Goal: Information Seeking & Learning: Learn about a topic

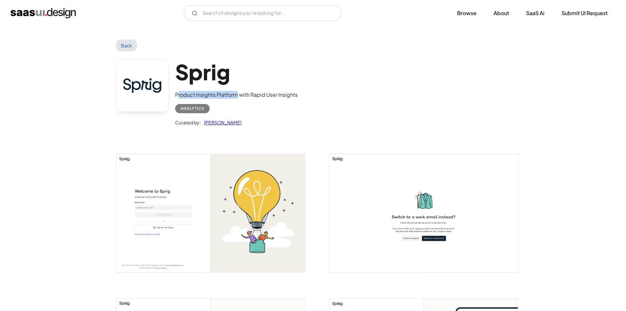
drag, startPoint x: 177, startPoint y: 94, endPoint x: 237, endPoint y: 95, distance: 60.1
click at [237, 95] on div "Product Insights Platform with Rapid User Insights" at bounding box center [236, 95] width 123 height 8
drag, startPoint x: 170, startPoint y: 94, endPoint x: 236, endPoint y: 87, distance: 65.7
click at [236, 87] on div "Sprig Product Insights Platform with Rapid User Insights Analytics Curated by: …" at bounding box center [313, 94] width 394 height 86
click at [226, 96] on div "Product Insights Platform with Rapid User Insights" at bounding box center [236, 95] width 123 height 8
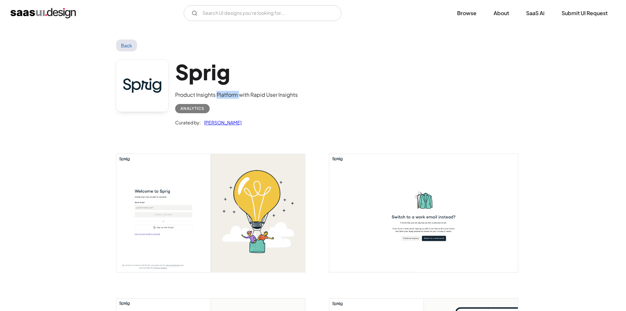
click at [226, 96] on div "Product Insights Platform with Rapid User Insights" at bounding box center [236, 95] width 123 height 8
click at [176, 95] on div "Product Insights Platform with Rapid User Insights" at bounding box center [236, 95] width 123 height 8
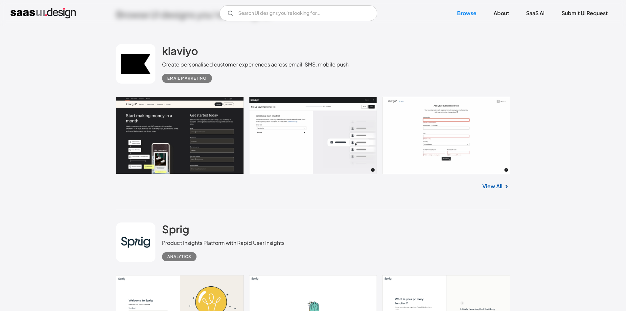
scroll to position [296, 0]
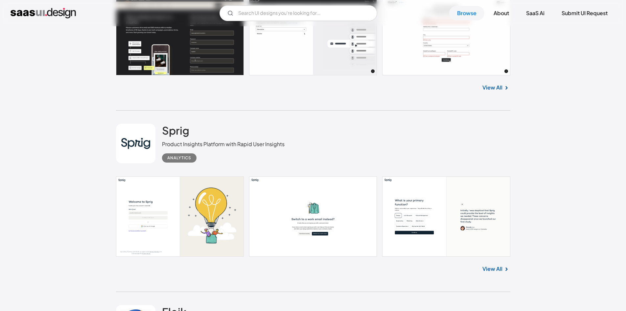
click at [182, 157] on div "Analytics" at bounding box center [179, 158] width 24 height 8
click at [503, 267] on img at bounding box center [507, 269] width 8 height 8
click at [498, 269] on link "View All" at bounding box center [492, 269] width 20 height 8
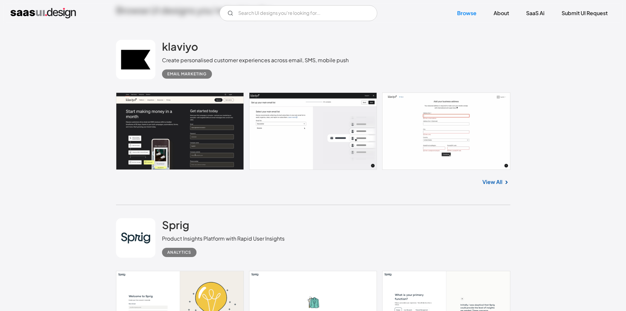
scroll to position [263, 0]
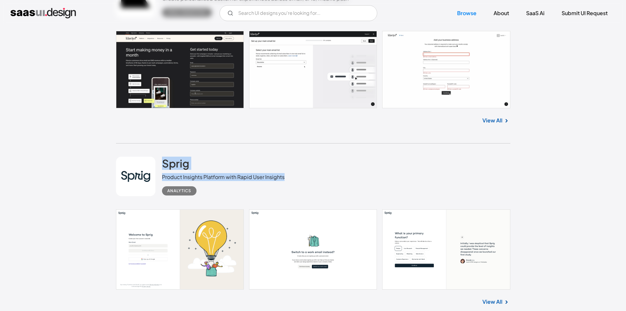
drag, startPoint x: 160, startPoint y: 158, endPoint x: 323, endPoint y: 177, distance: 164.5
click at [323, 177] on div "Sprig Product Insights Platform with Rapid User Insights Analytics" at bounding box center [313, 176] width 394 height 66
copy div "Sprig Product Insights Platform with Rapid User Insights"
click at [27, 12] on img "home" at bounding box center [43, 13] width 65 height 11
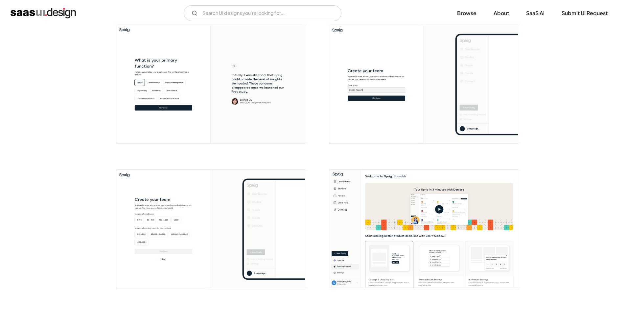
scroll to position [230, 0]
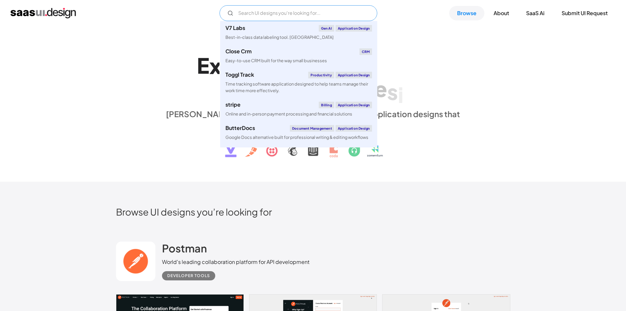
click at [258, 17] on input "Email Form" at bounding box center [299, 13] width 158 height 16
paste input "Survicate"
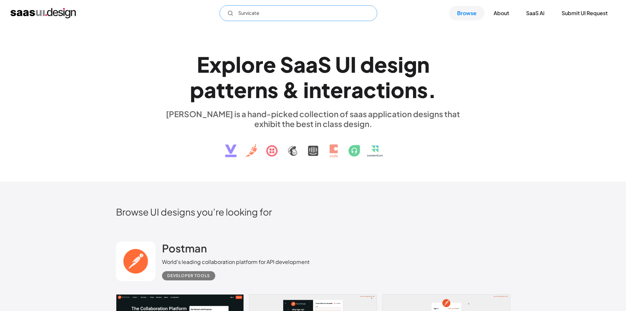
click at [310, 16] on input "Survicate" at bounding box center [299, 13] width 158 height 16
click at [334, 9] on input "Survicate" at bounding box center [299, 13] width 158 height 16
type input "Survicate"
click at [59, 14] on img "home" at bounding box center [43, 13] width 65 height 11
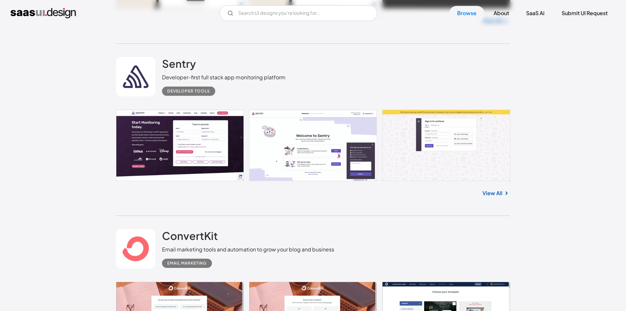
scroll to position [789, 0]
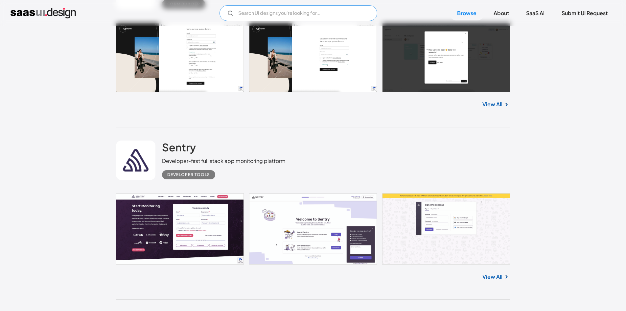
click at [262, 13] on input "Email Form" at bounding box center [299, 13] width 158 height 16
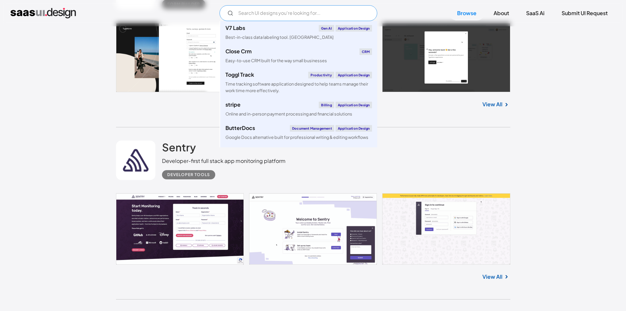
paste input "Survicate"
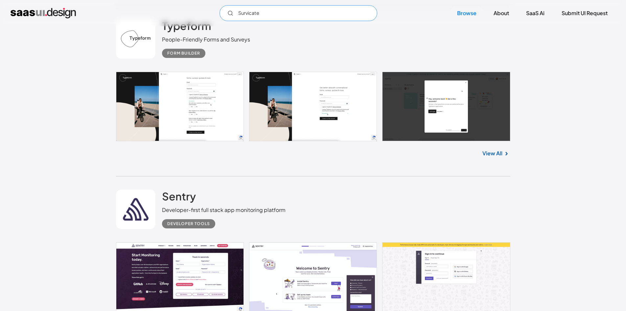
scroll to position [657, 0]
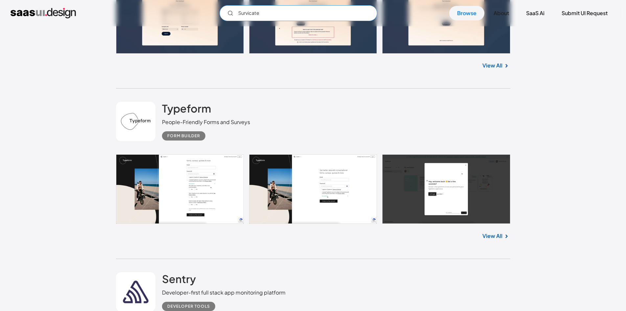
click at [257, 12] on input "Survicate" at bounding box center [299, 13] width 158 height 16
paste input "Product Insights Platform"
click at [366, 8] on input "Product Insights Platform" at bounding box center [299, 13] width 158 height 16
click at [367, 16] on input "Product Insights Platform" at bounding box center [299, 13] width 158 height 16
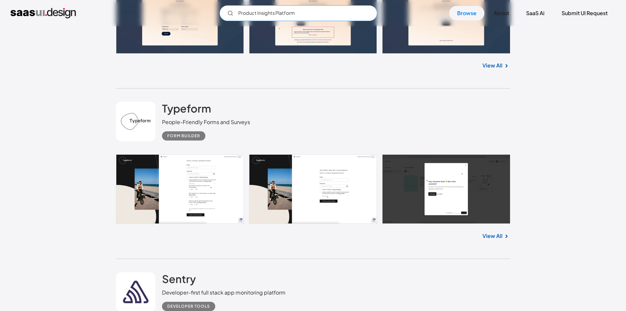
type input "Product Insights Platform"
click at [63, 11] on img "home" at bounding box center [43, 13] width 65 height 11
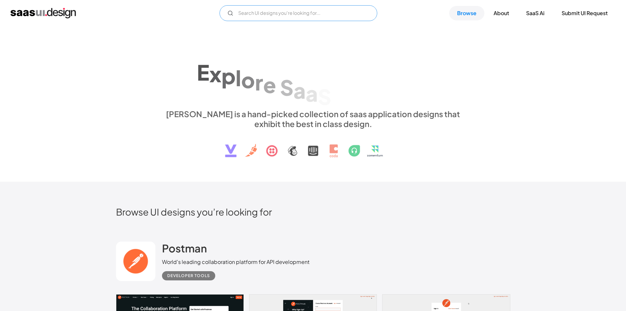
click at [316, 12] on input "Email Form" at bounding box center [299, 13] width 158 height 16
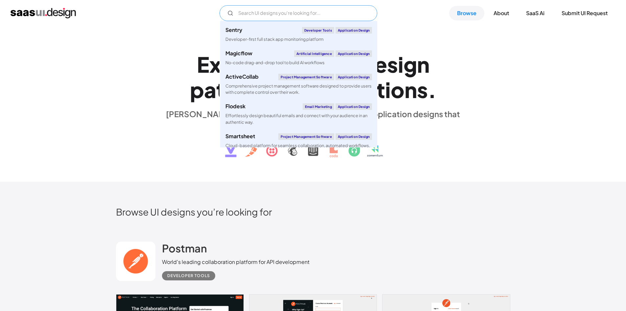
scroll to position [1550, 0]
click at [100, 117] on div "E x p l o r e S a a S U I d e s i g n p a t t e r n s & i n t e r a c t i o n s…" at bounding box center [313, 103] width 626 height 155
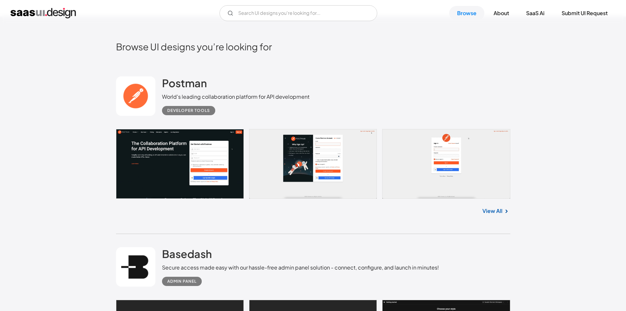
scroll to position [296, 0]
